Goal: Book appointment/travel/reservation

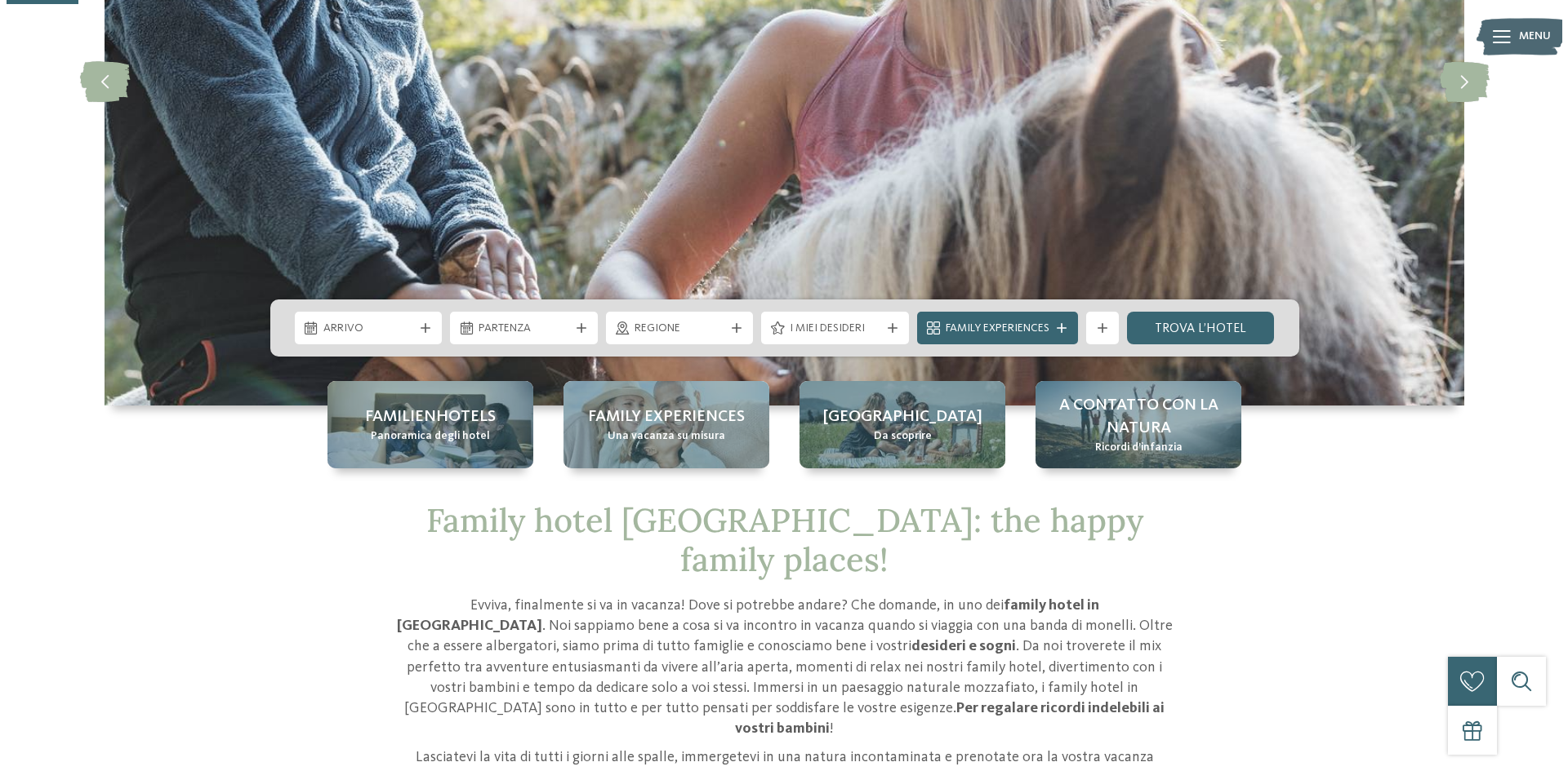
scroll to position [326, 0]
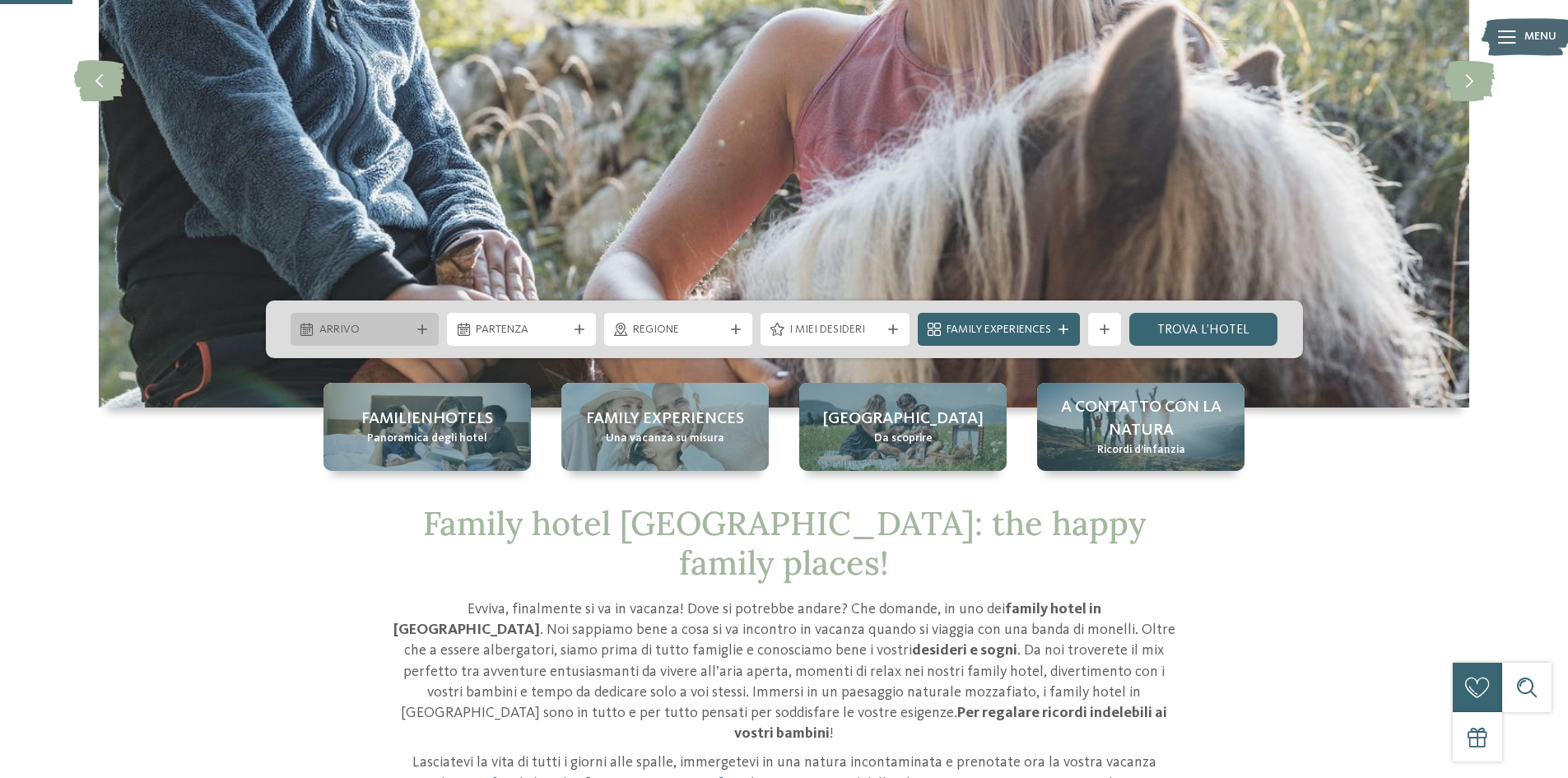
click at [376, 326] on span "Arrivo" at bounding box center [366, 330] width 91 height 16
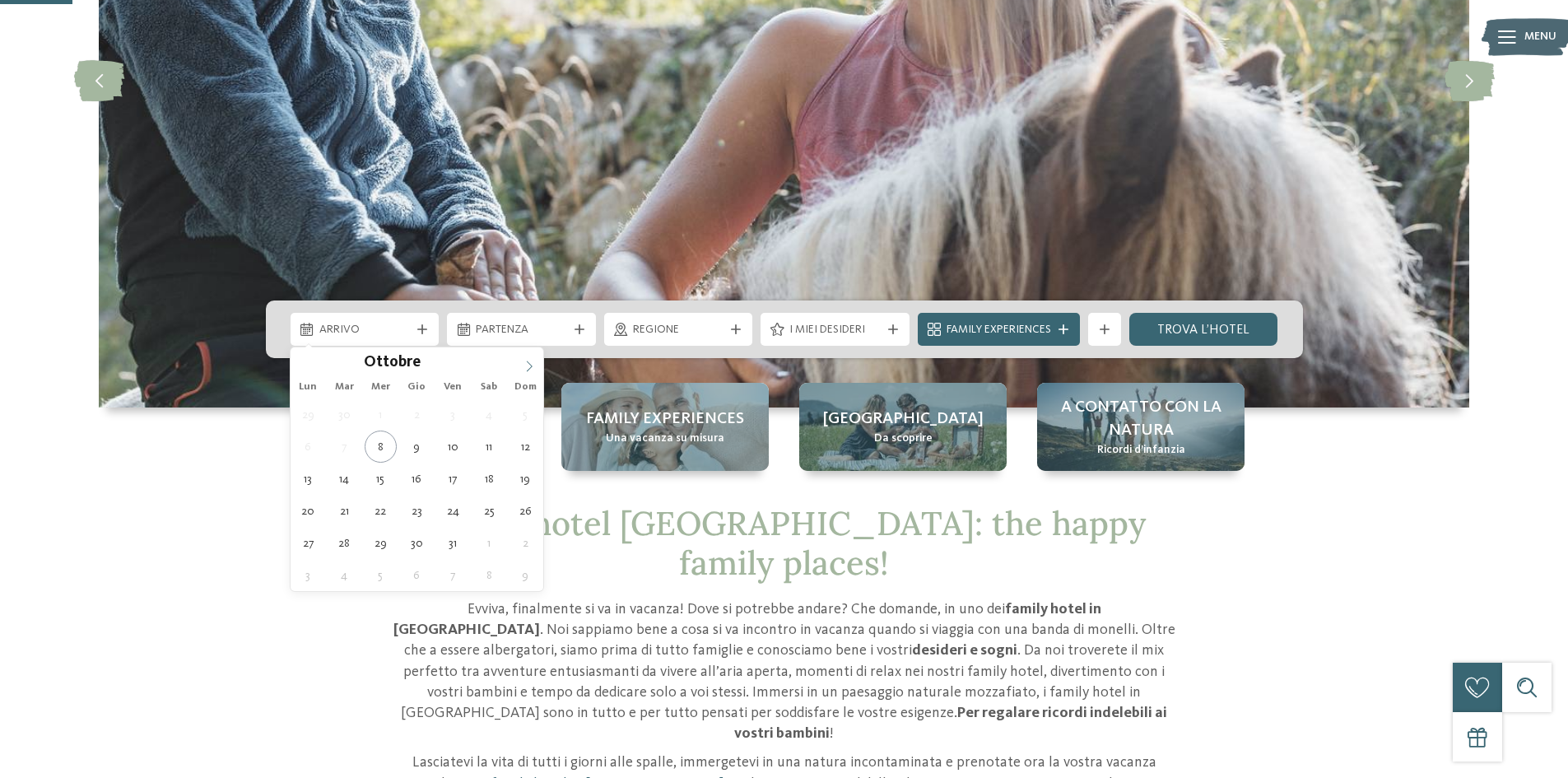
click at [532, 365] on icon at bounding box center [529, 367] width 12 height 12
click at [532, 364] on icon at bounding box center [529, 367] width 12 height 12
type input "****"
click at [532, 364] on icon at bounding box center [529, 367] width 12 height 12
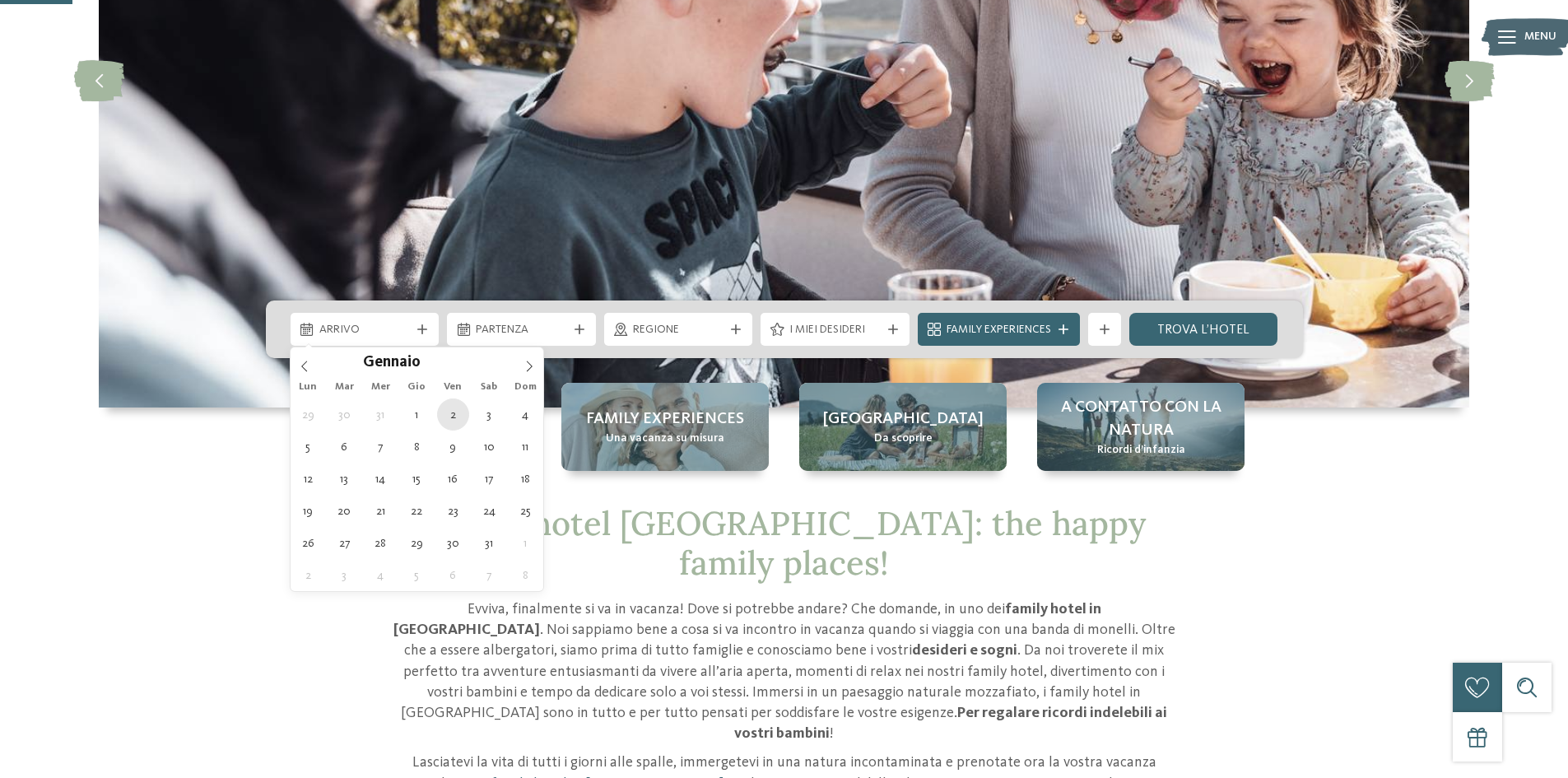
type div "[DATE]"
type input "****"
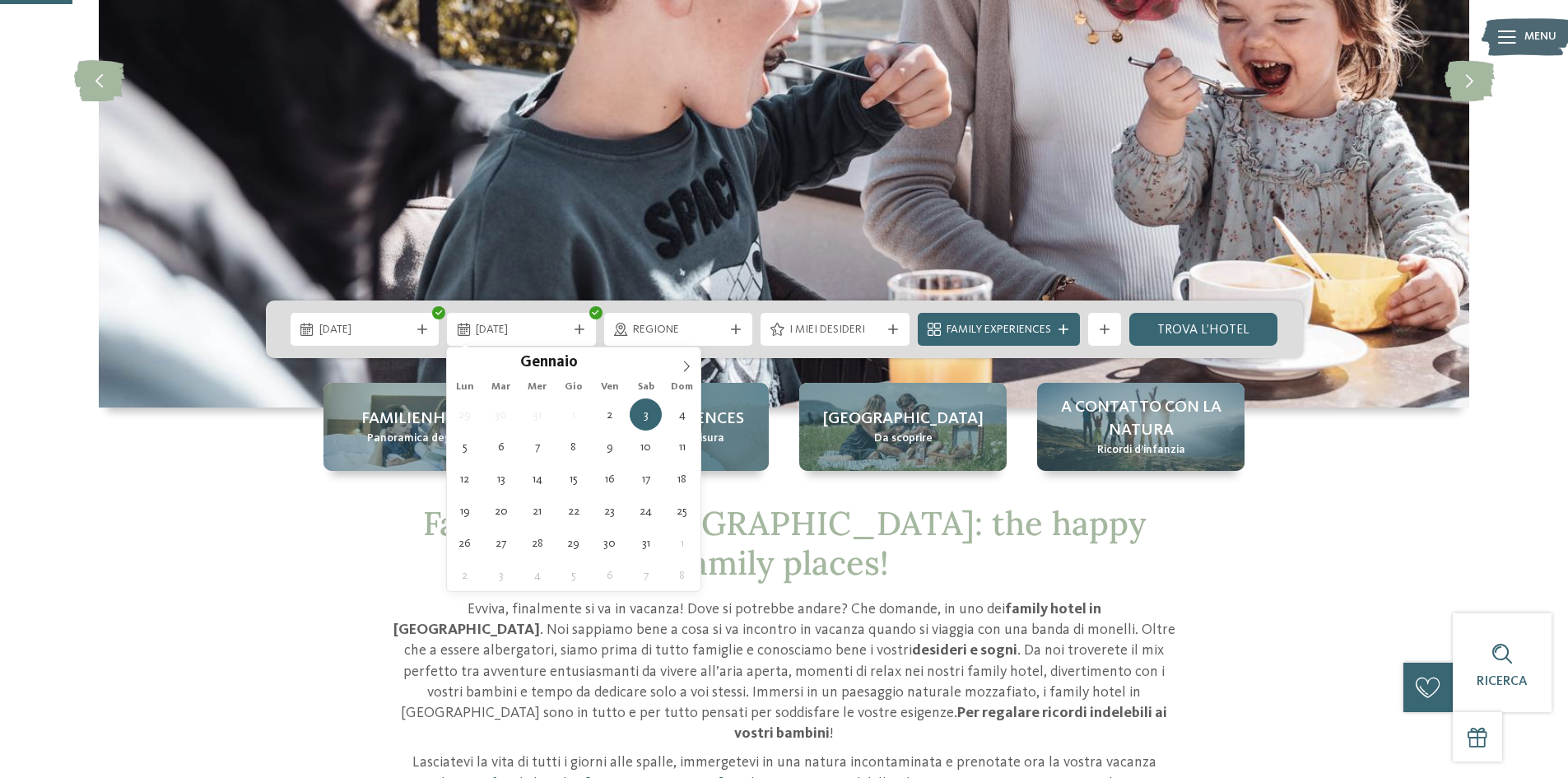
type div "[DATE]"
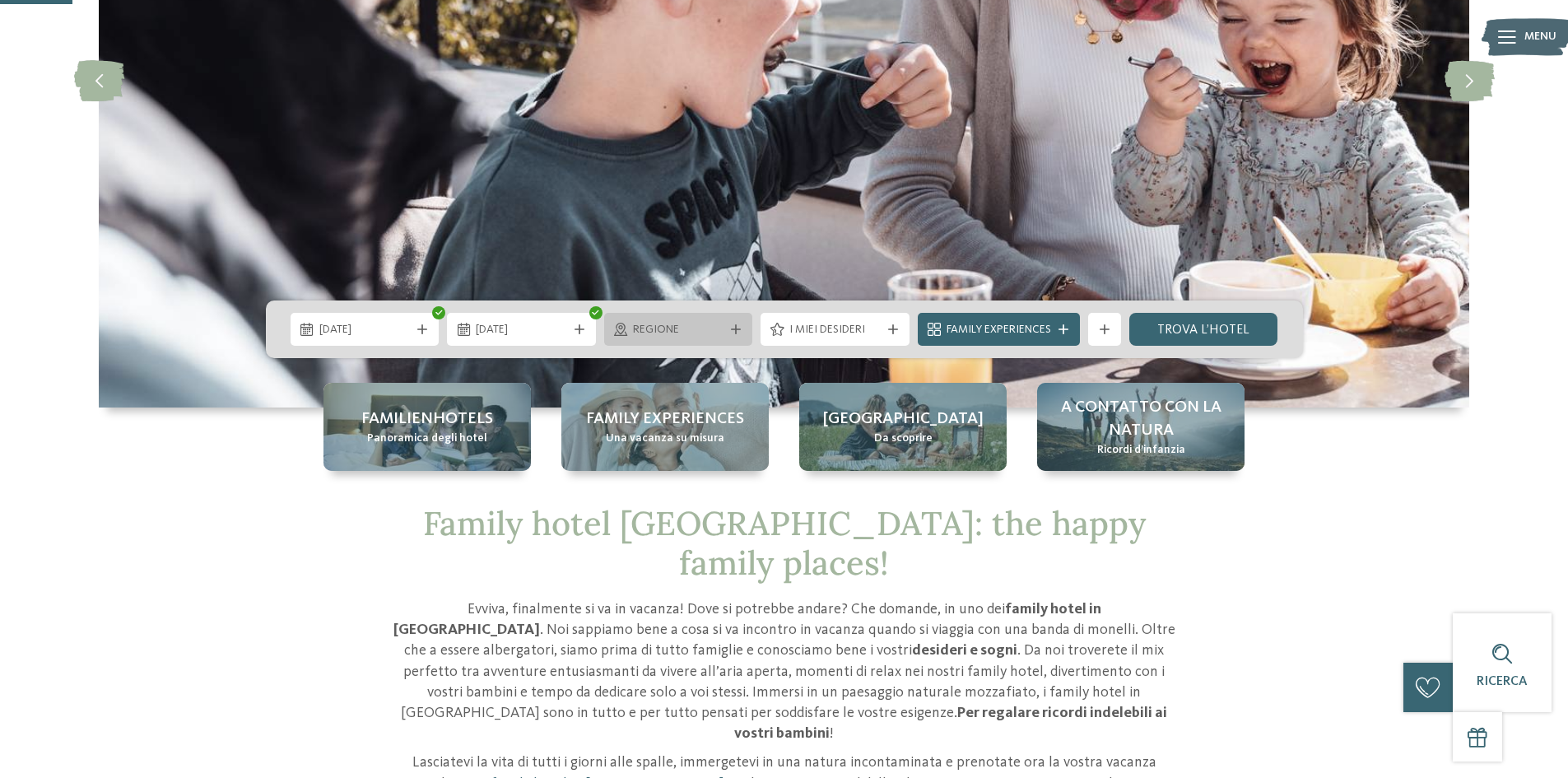
click at [694, 336] on span "Regione" at bounding box center [679, 330] width 91 height 16
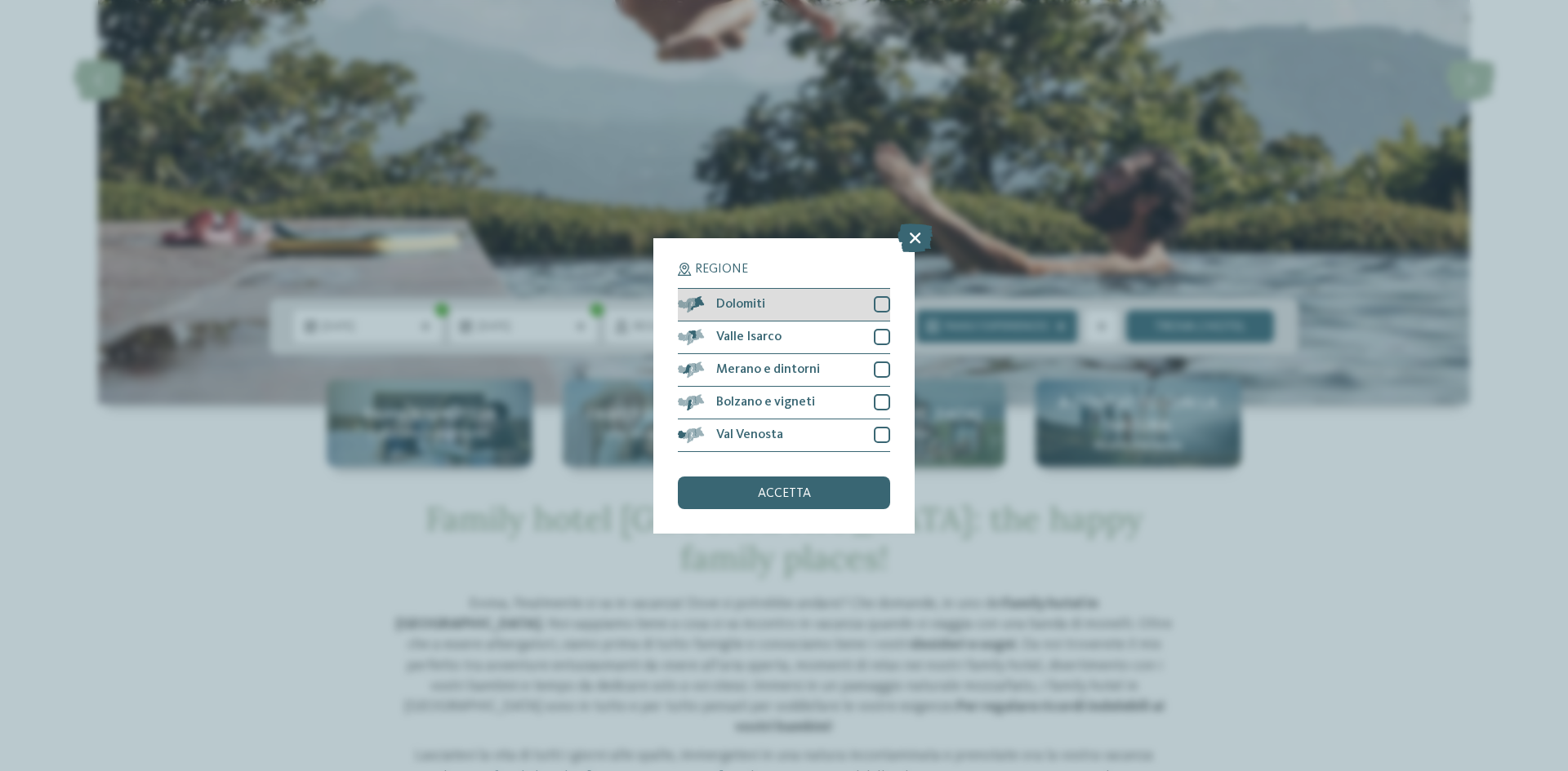
click at [848, 300] on div "Dolomiti" at bounding box center [784, 305] width 212 height 33
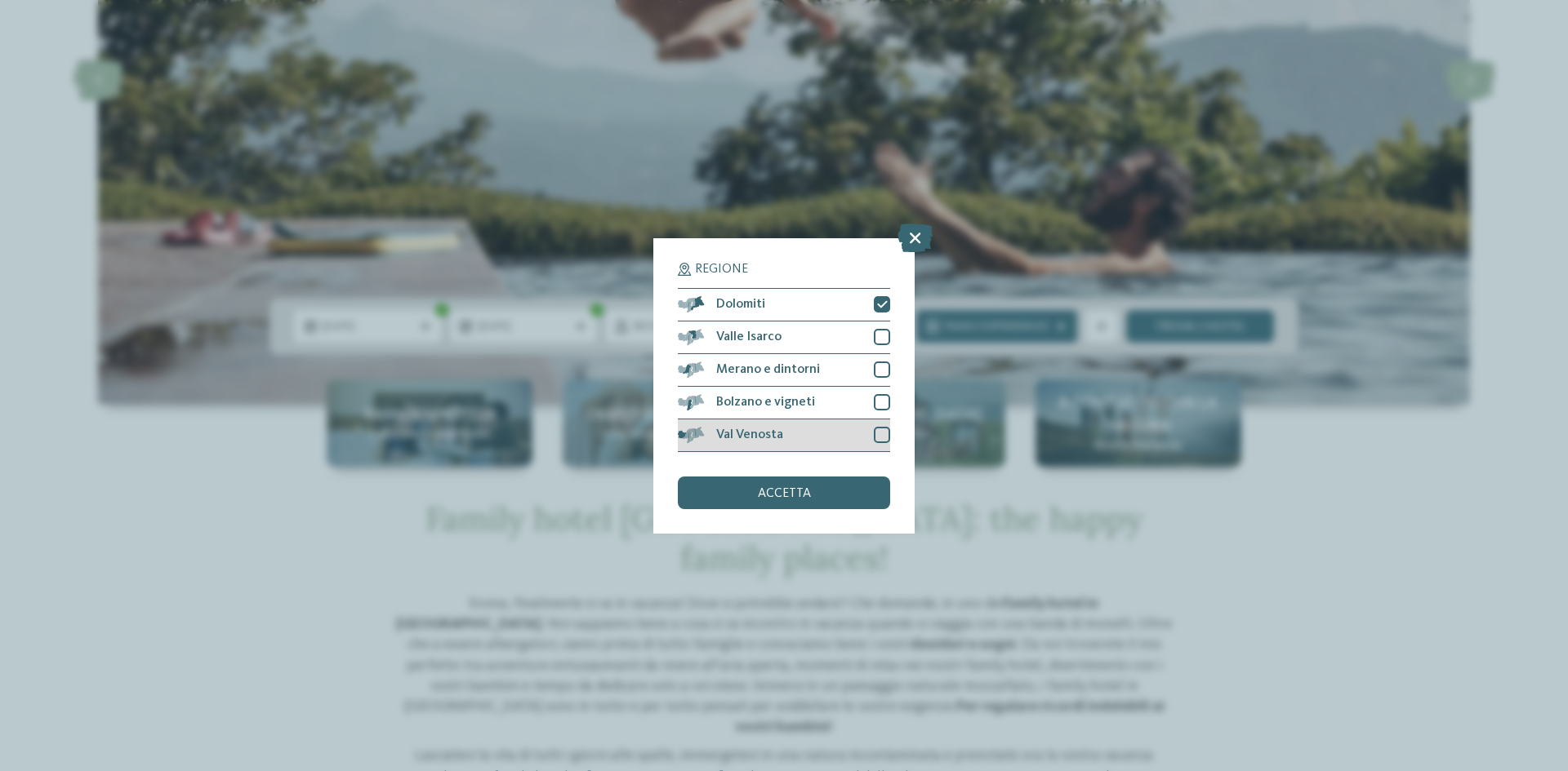
click at [882, 436] on div at bounding box center [882, 435] width 16 height 16
click at [880, 404] on div at bounding box center [882, 402] width 16 height 16
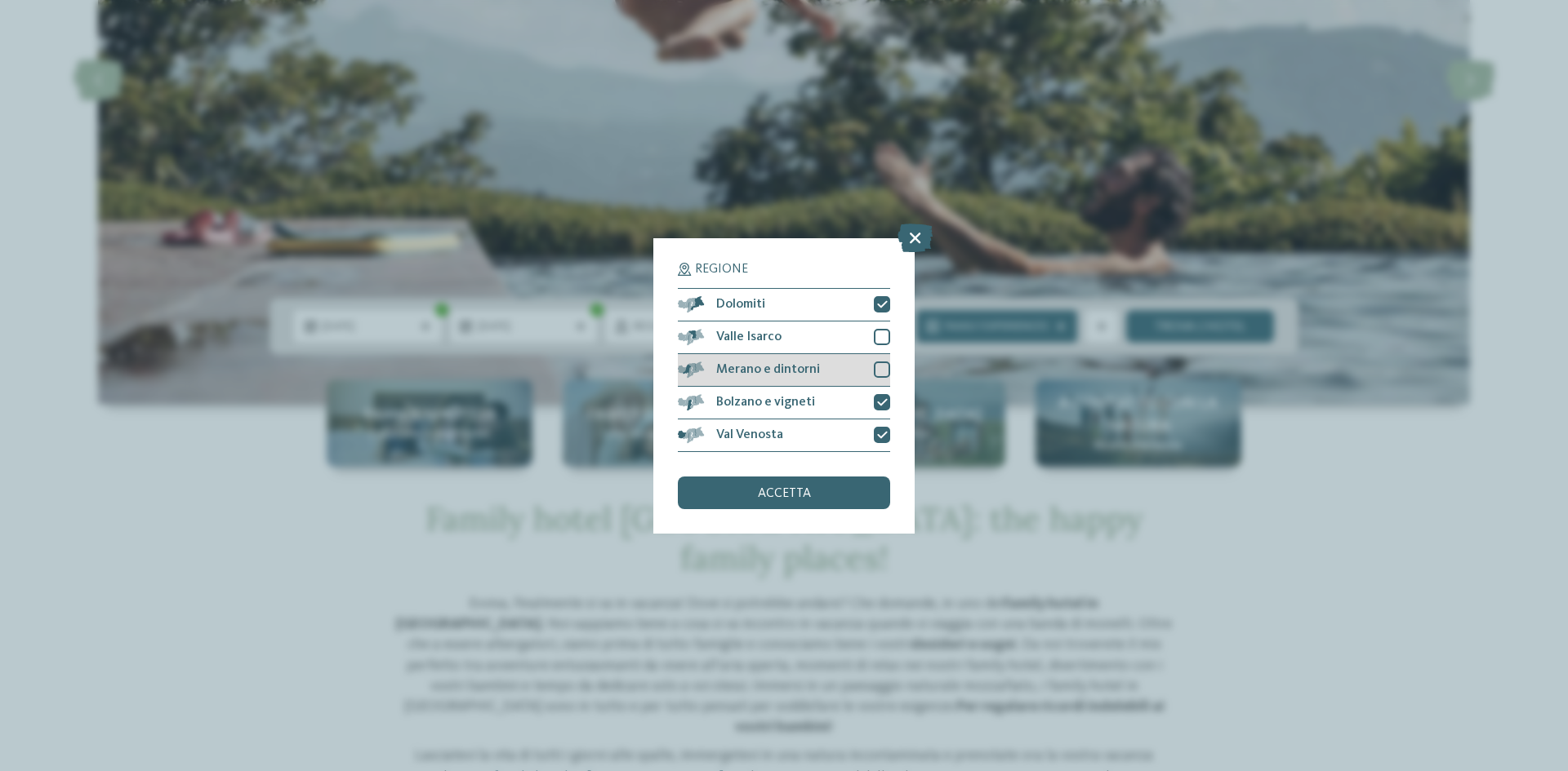
click at [876, 374] on div at bounding box center [882, 370] width 16 height 16
click at [875, 336] on div at bounding box center [882, 337] width 16 height 16
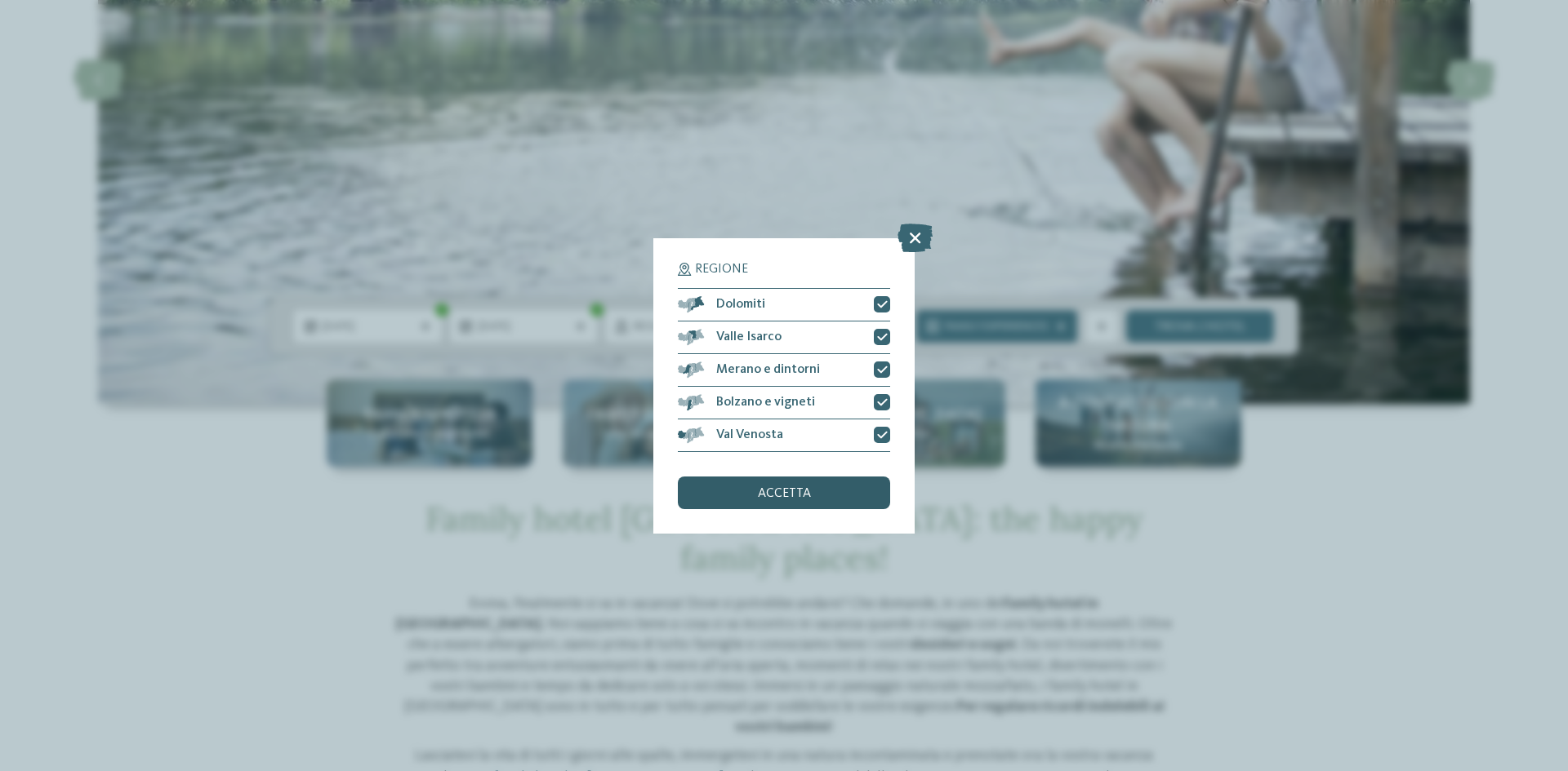
click at [820, 487] on div "accetta" at bounding box center [784, 493] width 212 height 33
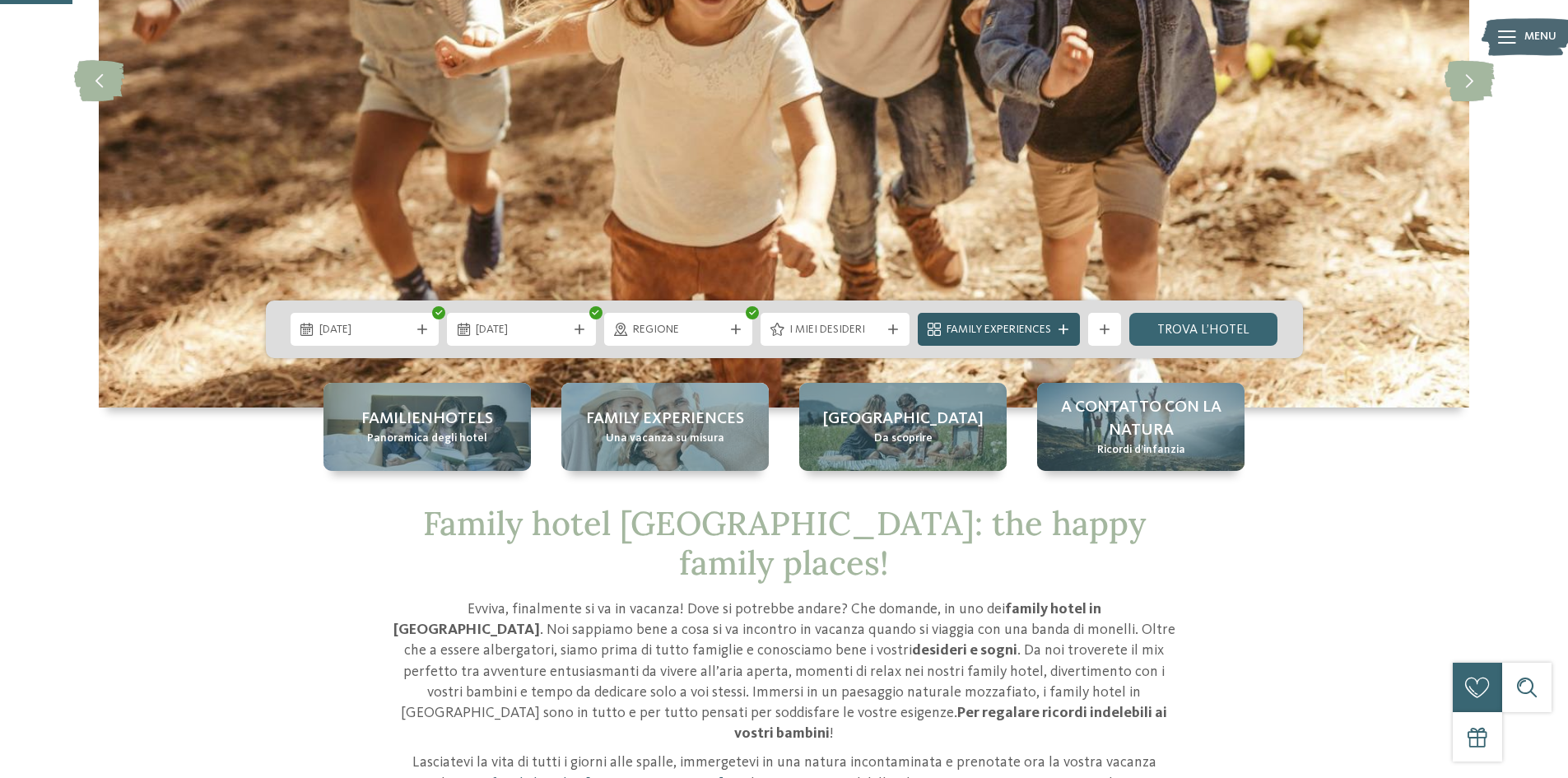
click at [1067, 325] on icon at bounding box center [1063, 329] width 10 height 10
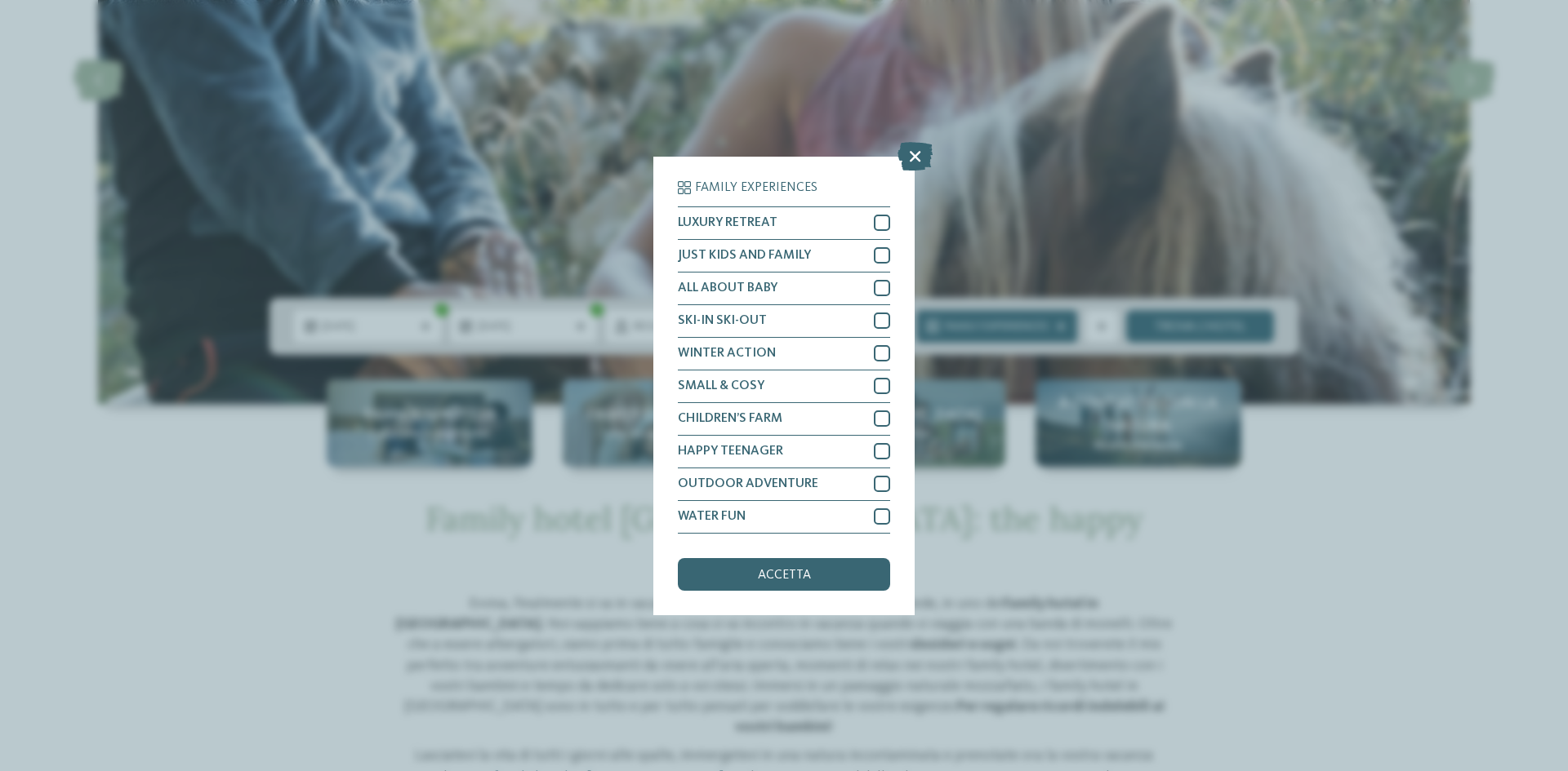
click at [921, 149] on icon at bounding box center [915, 156] width 35 height 29
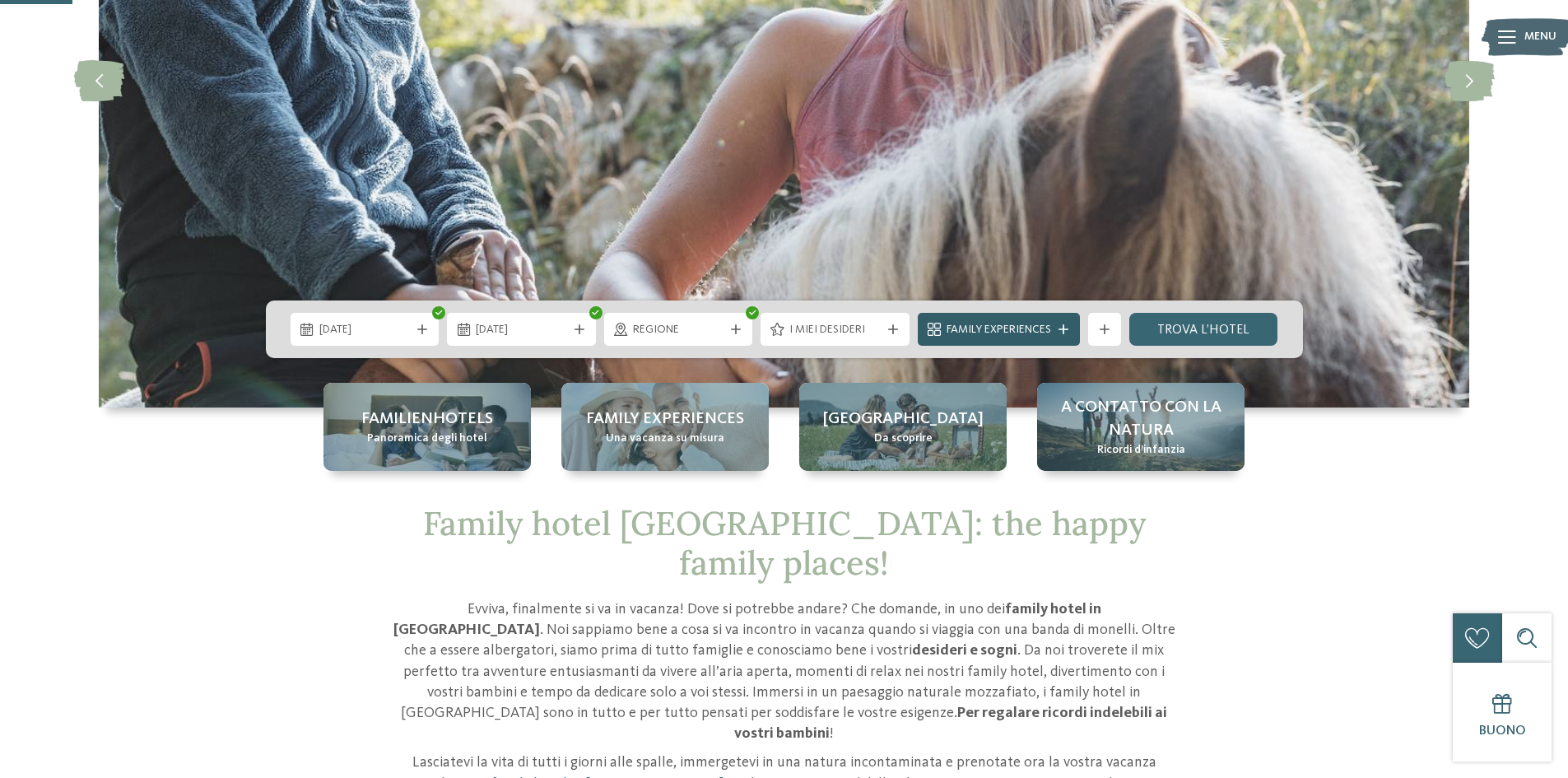
click at [1051, 323] on span "Family Experiences" at bounding box center [999, 330] width 104 height 16
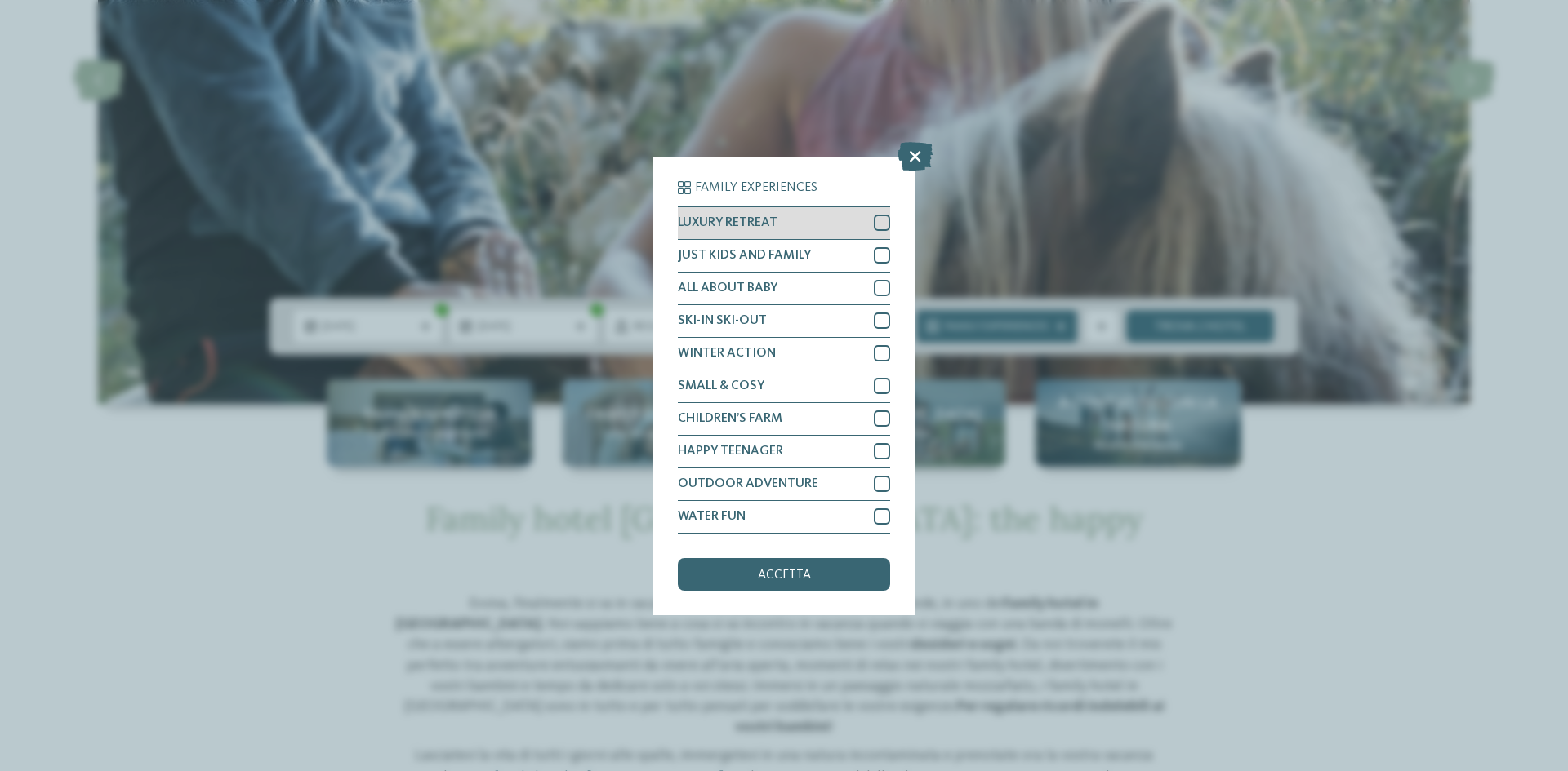
click at [854, 224] on div "LUXURY RETREAT" at bounding box center [784, 224] width 212 height 33
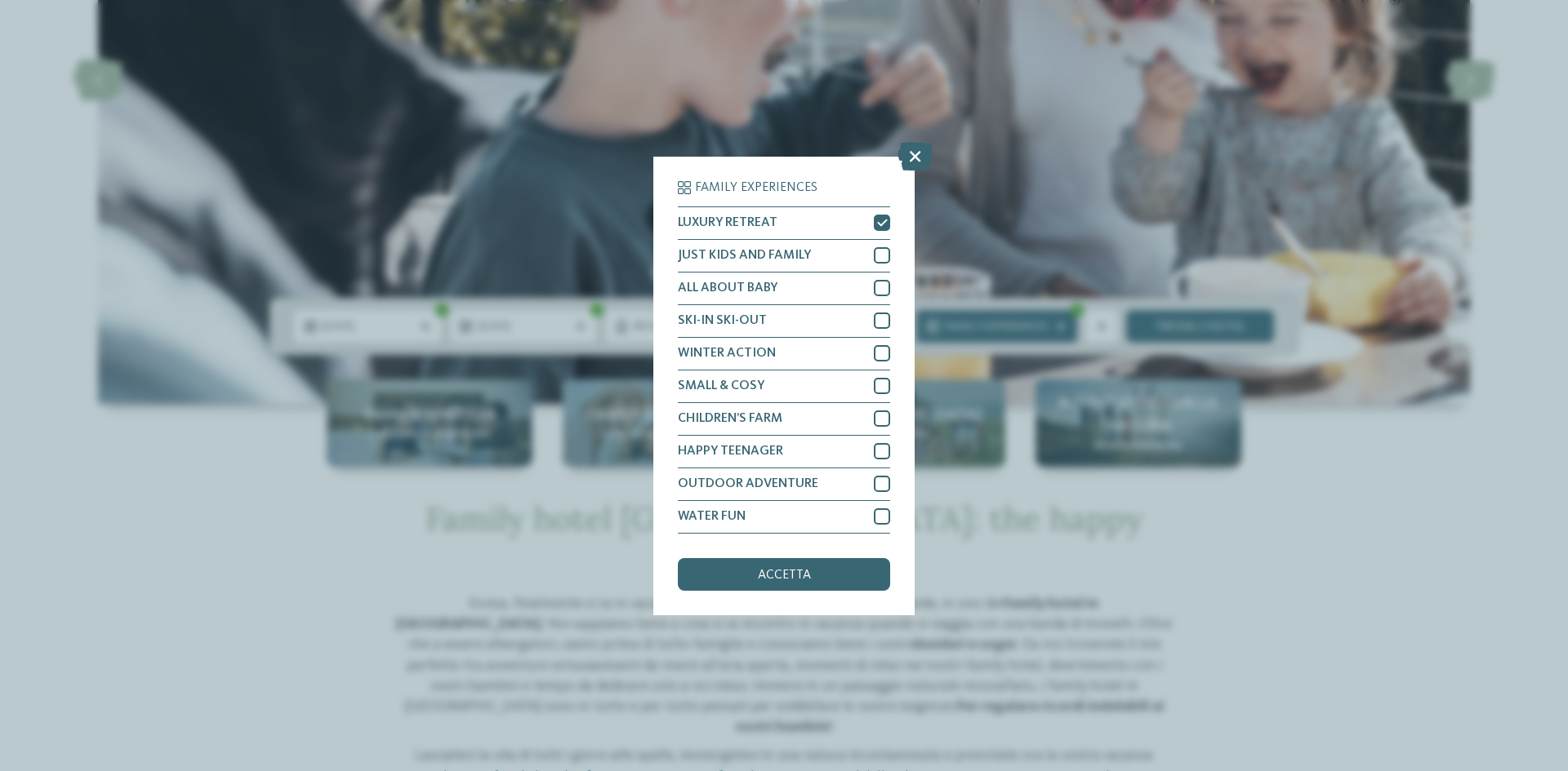
click at [1230, 328] on div "Family Experiences LUXURY RETREAT JUST KIDS AND FAMILY" at bounding box center [784, 385] width 1568 height 771
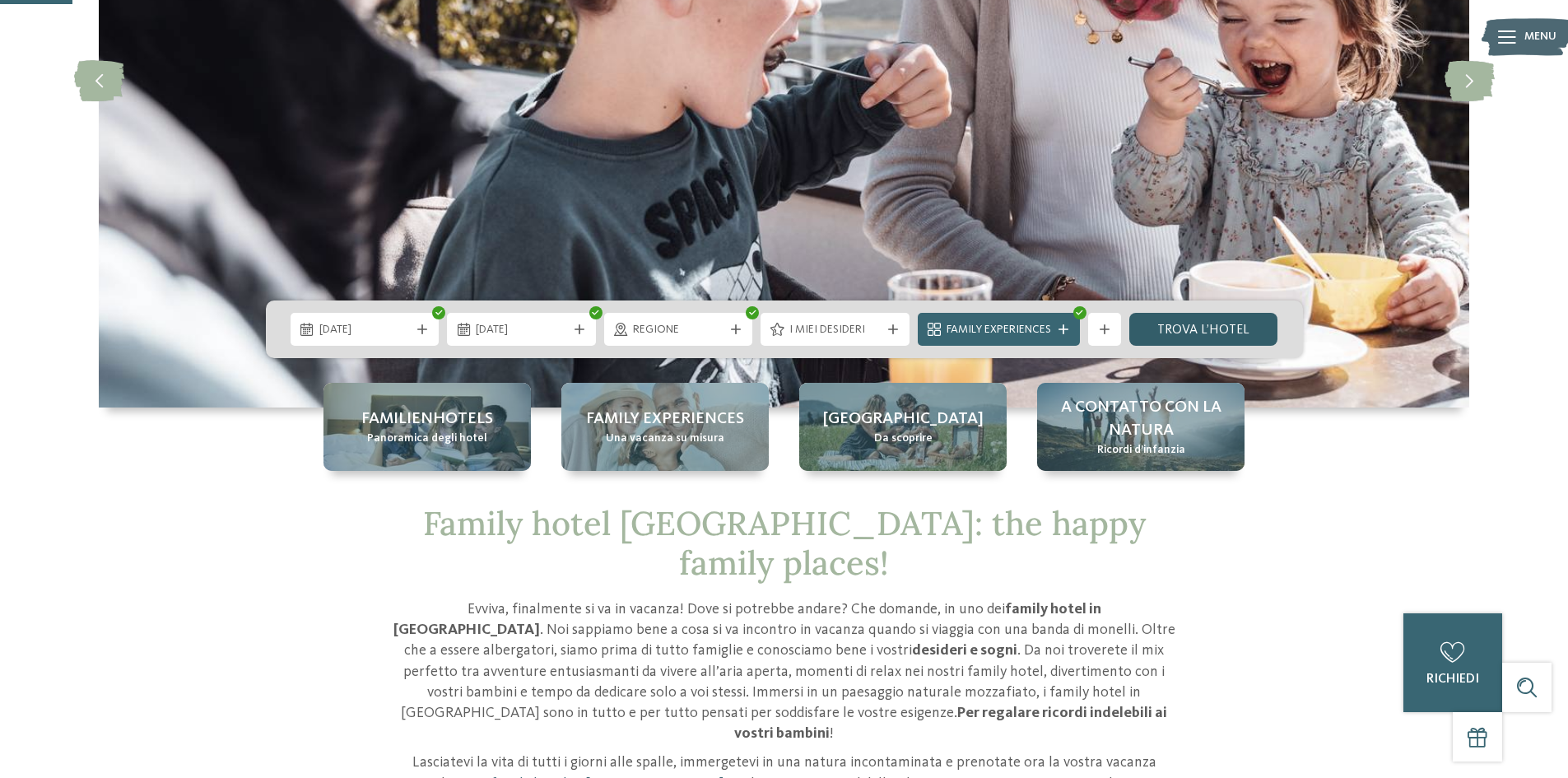
click at [1233, 329] on link "trova l’hotel" at bounding box center [1203, 329] width 149 height 33
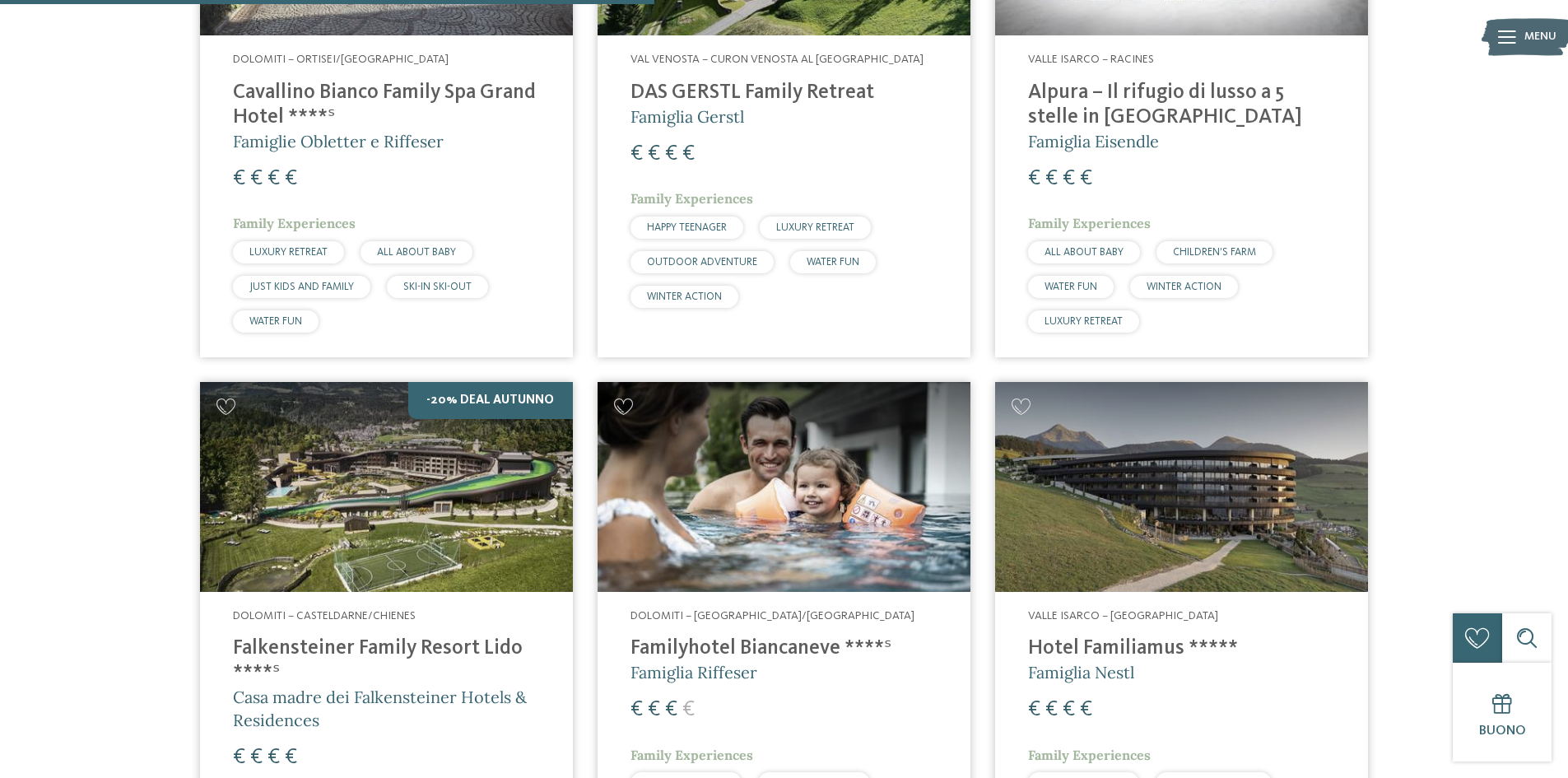
scroll to position [976, 0]
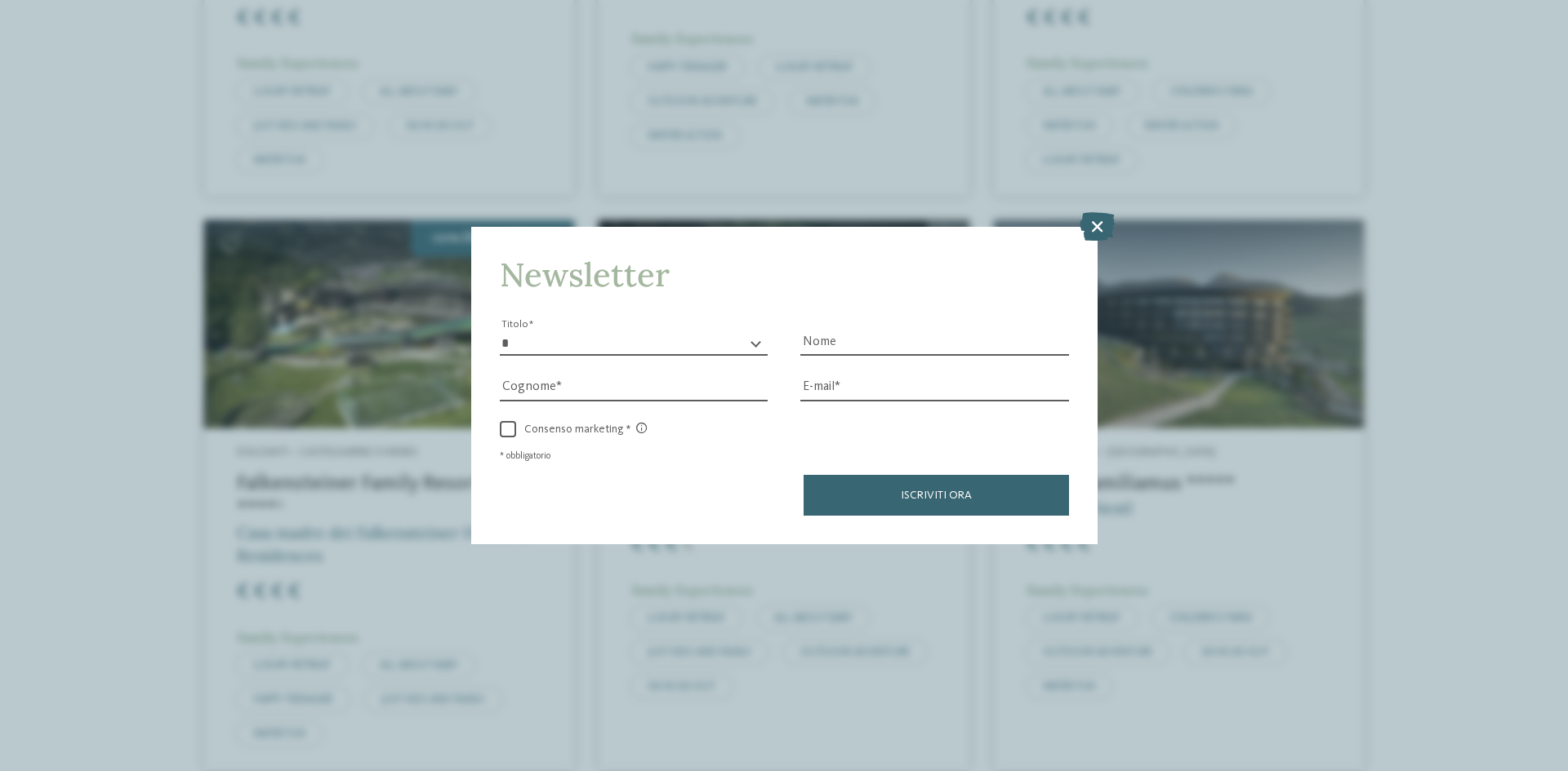
click at [1102, 220] on icon at bounding box center [1097, 226] width 35 height 29
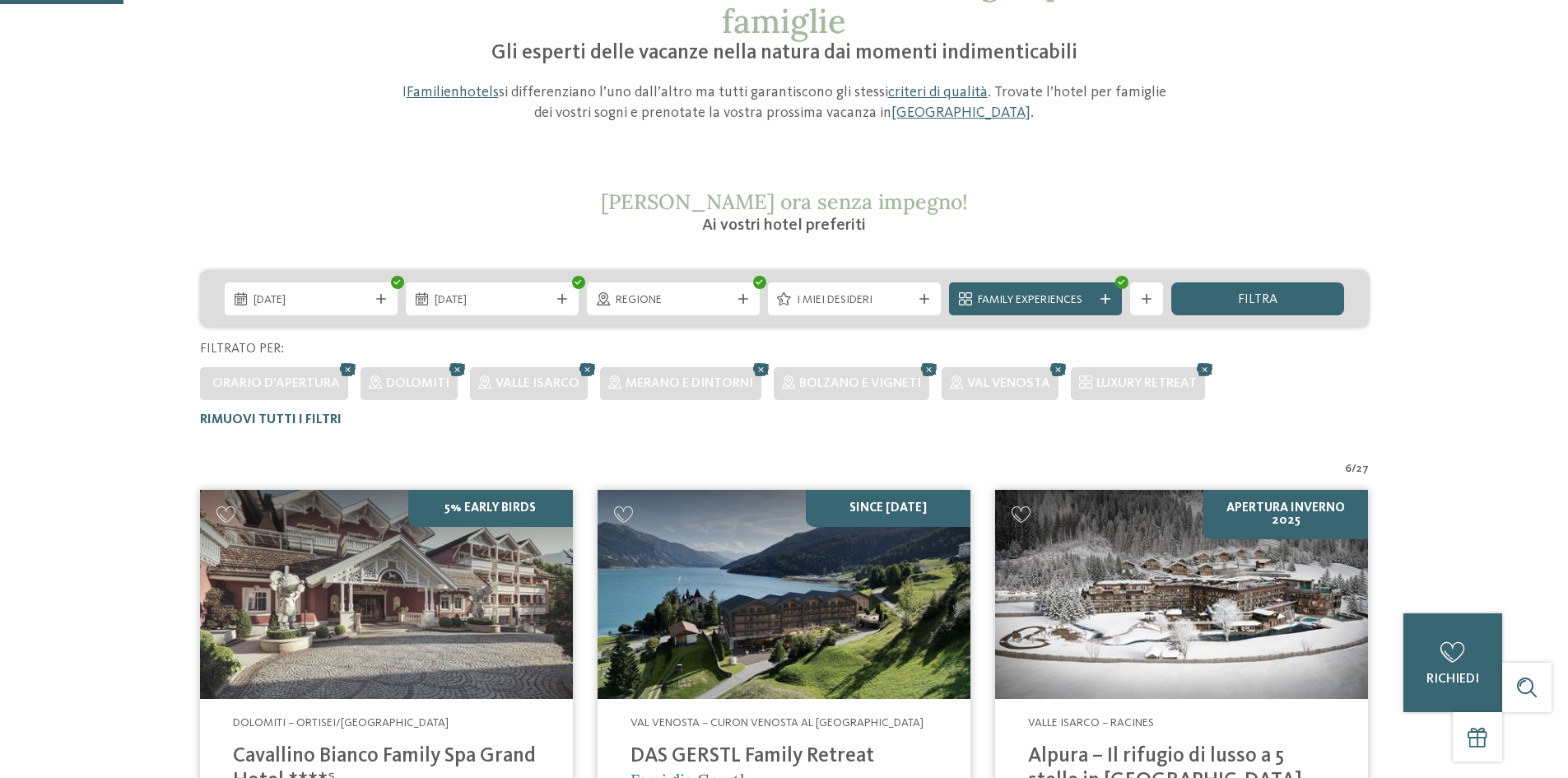
scroll to position [0, 0]
